Goal: Task Accomplishment & Management: Use online tool/utility

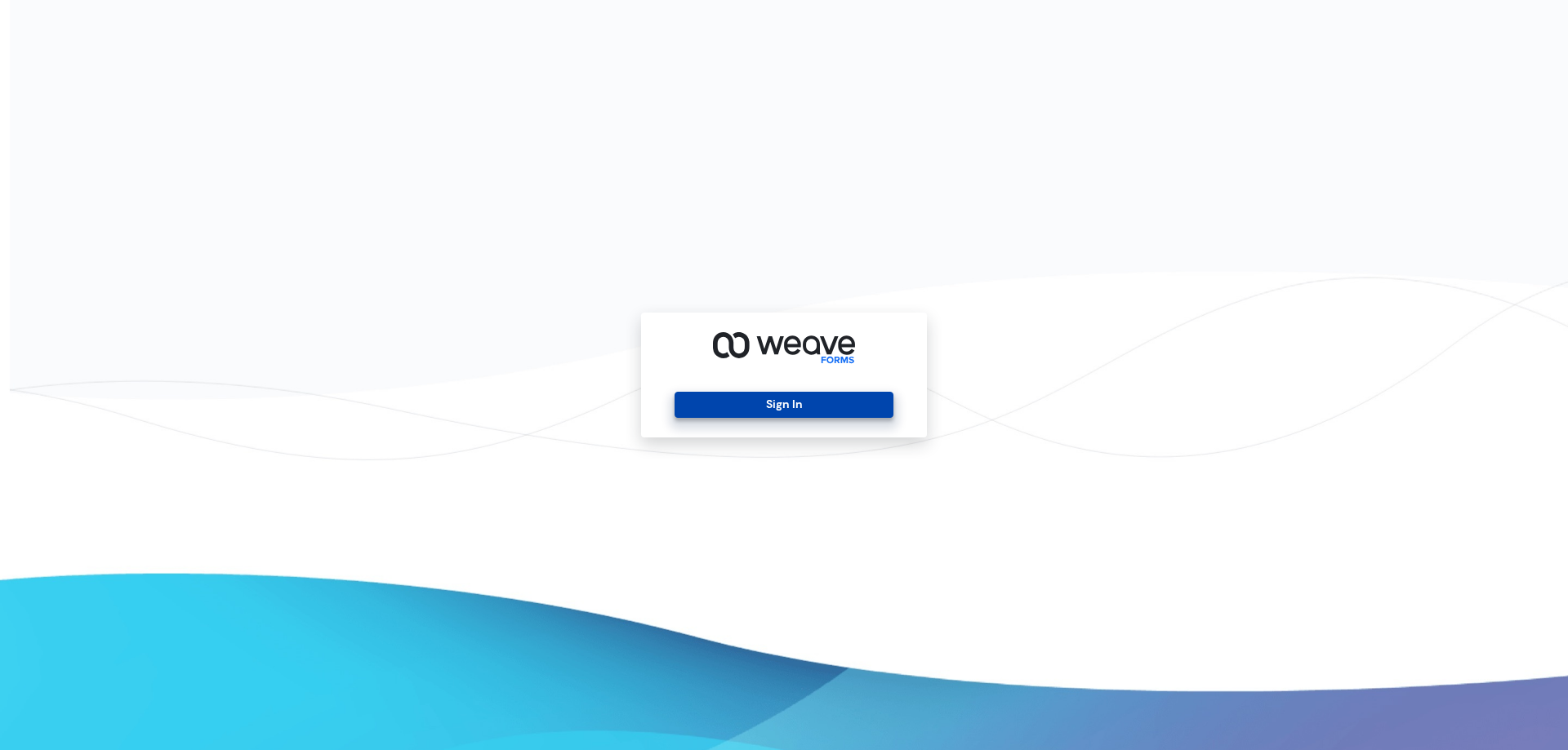
click at [747, 393] on div "Sign In" at bounding box center [784, 375] width 286 height 125
click at [749, 399] on button "Sign In" at bounding box center [784, 405] width 218 height 26
